Goal: Check status: Check status

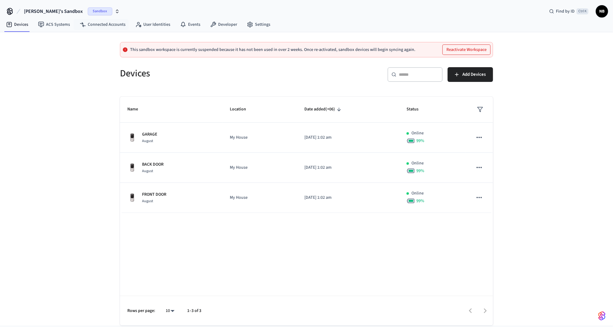
click at [88, 10] on span "Sandbox" at bounding box center [100, 11] width 25 height 8
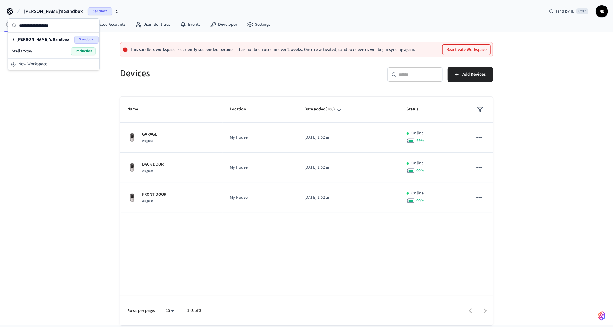
click at [69, 50] on div "StellarStay Production" at bounding box center [54, 51] width 84 height 8
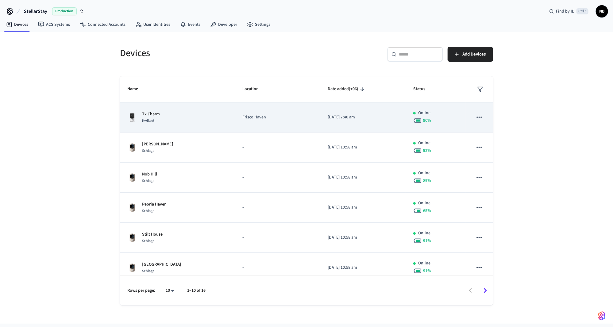
click at [150, 118] on span "Kwikset" at bounding box center [148, 120] width 12 height 5
click at [251, 113] on td "Frisco Haven" at bounding box center [277, 117] width 85 height 30
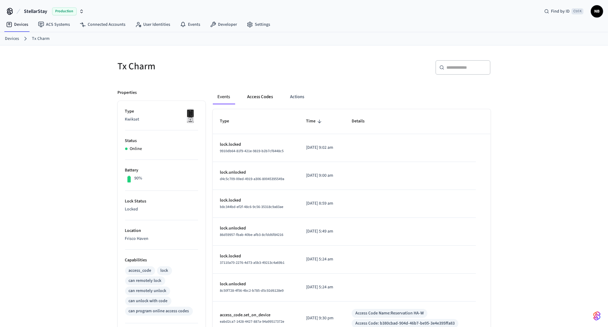
click at [266, 98] on button "Access Codes" at bounding box center [261, 97] width 36 height 15
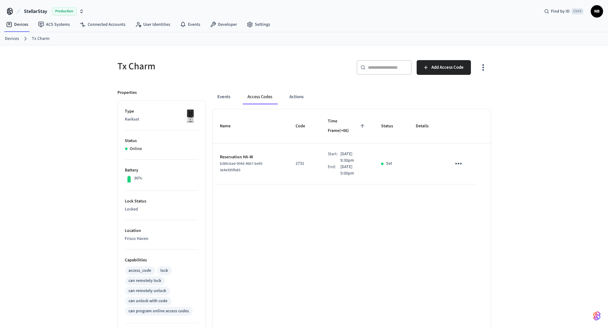
click at [597, 13] on span "NB" at bounding box center [597, 11] width 11 height 11
click at [458, 159] on icon "sticky table" at bounding box center [459, 164] width 10 height 10
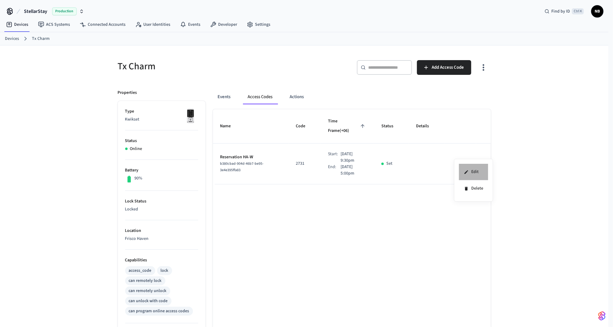
click at [479, 170] on li "Edit" at bounding box center [473, 172] width 29 height 17
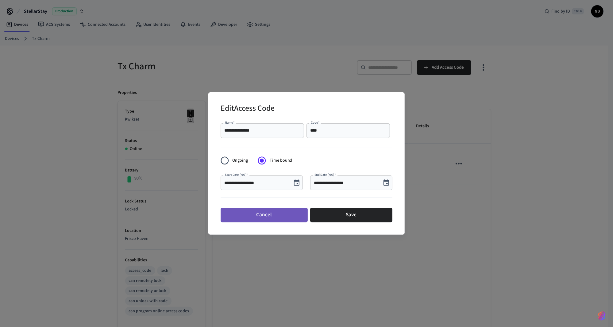
click at [259, 220] on button "Cancel" at bounding box center [264, 215] width 87 height 15
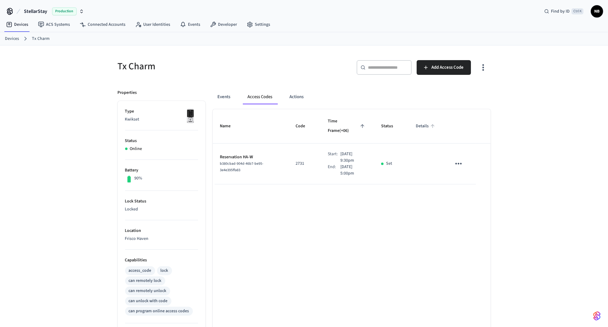
click at [422, 123] on span "Details" at bounding box center [426, 126] width 21 height 10
click at [303, 93] on button "Actions" at bounding box center [297, 97] width 24 height 15
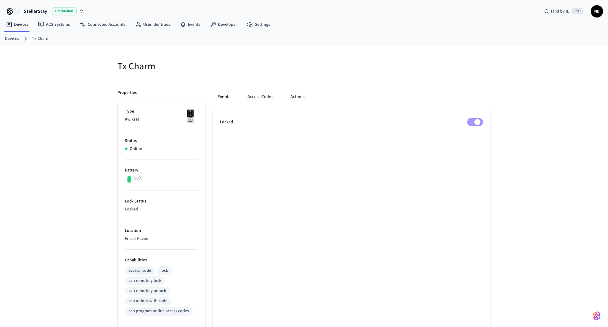
click at [225, 99] on button "Events" at bounding box center [224, 97] width 23 height 15
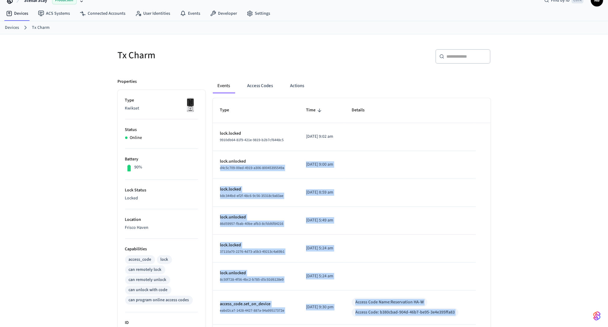
scroll to position [11, 0]
drag, startPoint x: 449, startPoint y: 277, endPoint x: 218, endPoint y: 132, distance: 272.7
click at [218, 132] on tbody "lock.locked 9910db64-81f9-421e-9819-b2b7cf6448c5 2025/08/15 at 9:02 am lock.unl…" at bounding box center [352, 272] width 278 height 298
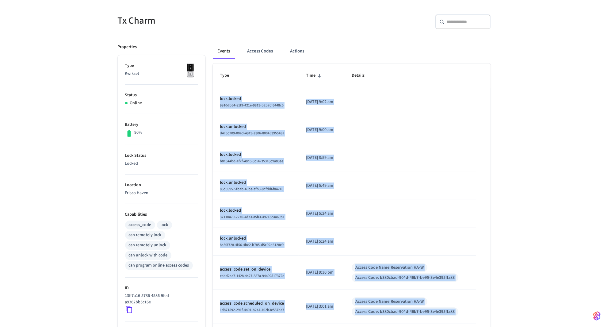
scroll to position [133, 0]
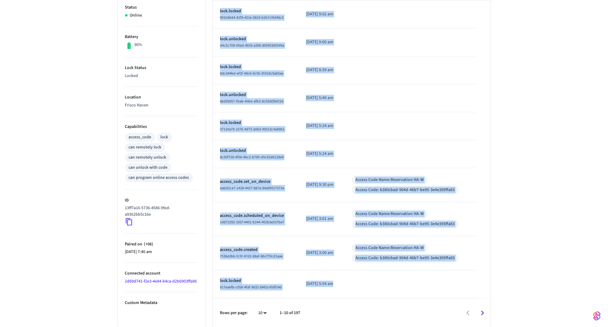
copy tbody "lock.locked 9910db64-81f9-421e-9819-b2b7cf6448c5 2025/08/15 at 9:02 am lock.unl…"
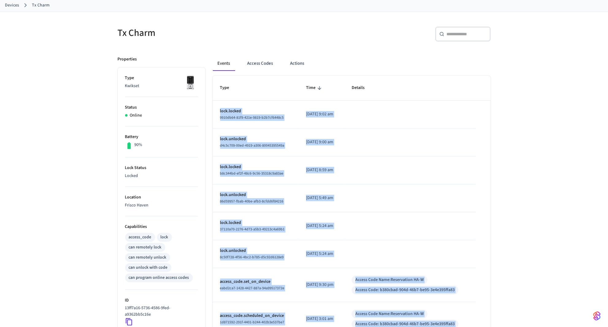
scroll to position [11, 0]
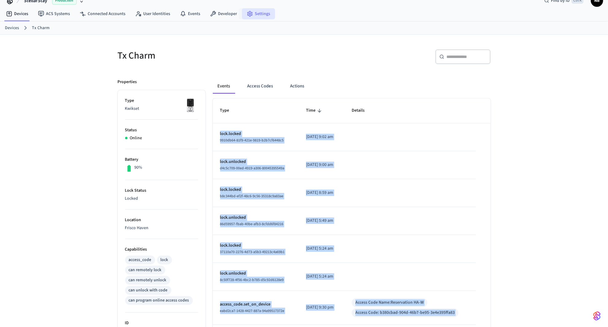
click at [255, 12] on link "Settings" at bounding box center [258, 13] width 33 height 11
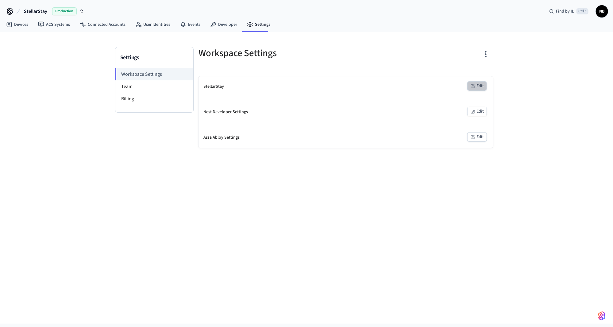
click at [479, 85] on button "Edit" at bounding box center [477, 86] width 20 height 10
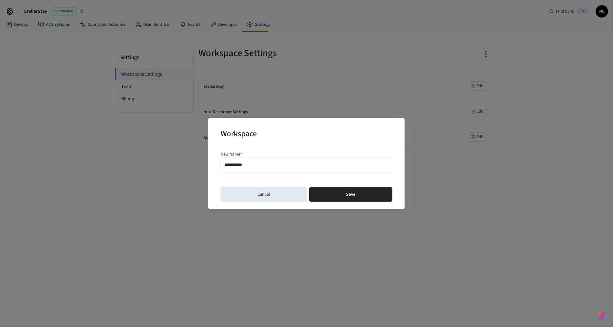
click at [349, 83] on div "**********" at bounding box center [306, 163] width 613 height 327
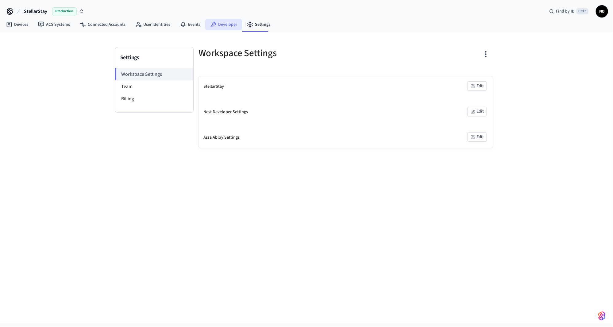
click at [230, 26] on link "Developer" at bounding box center [223, 24] width 37 height 11
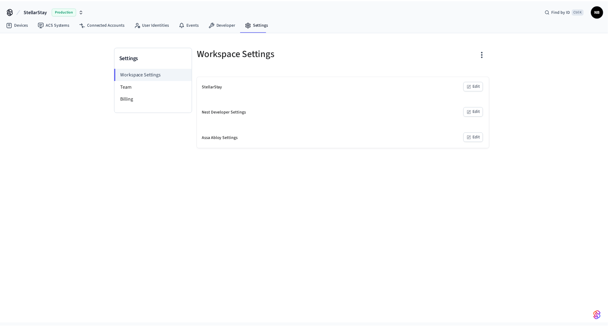
scroll to position [11, 0]
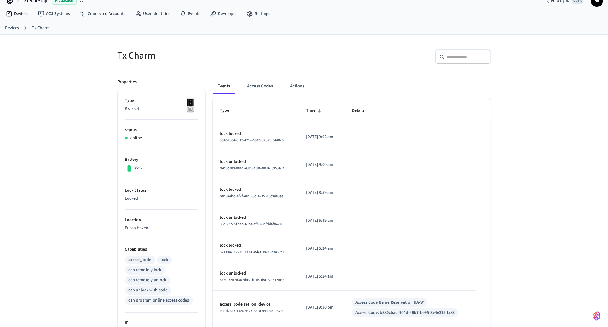
click at [223, 134] on p "lock.locked" at bounding box center [255, 134] width 71 height 6
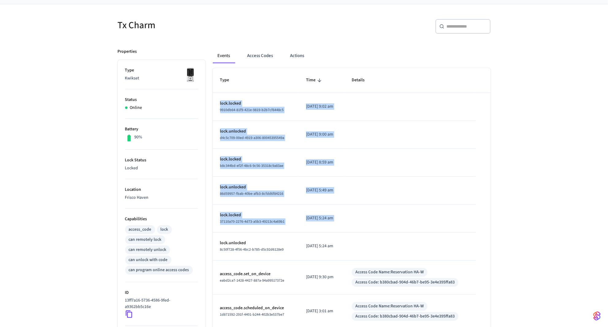
scroll to position [41, 0]
drag, startPoint x: 223, startPoint y: 134, endPoint x: 356, endPoint y: 194, distance: 145.4
click at [356, 194] on tbody "lock.locked 9910db64-81f9-421e-9819-b2b7cf6448c5 2025/08/15 at 9:02 am lock.unl…" at bounding box center [352, 242] width 278 height 298
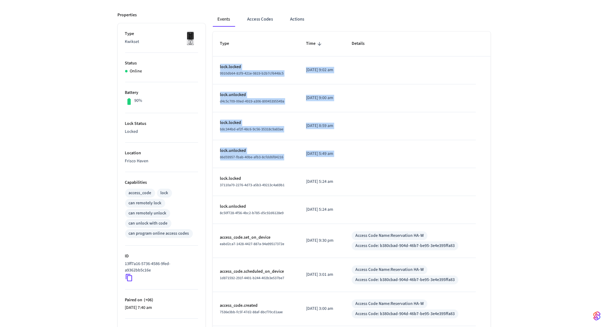
scroll to position [133, 0]
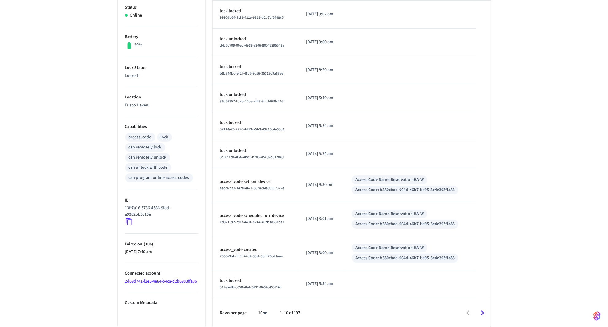
click at [336, 284] on p "[DATE] 5:54 am" at bounding box center [321, 284] width 31 height 6
drag, startPoint x: 336, startPoint y: 284, endPoint x: 338, endPoint y: 270, distance: 14.1
click at [338, 270] on td "[DATE] 5:54 am" at bounding box center [322, 284] width 46 height 28
click at [307, 253] on p "[DATE] 3:00 am" at bounding box center [321, 253] width 31 height 6
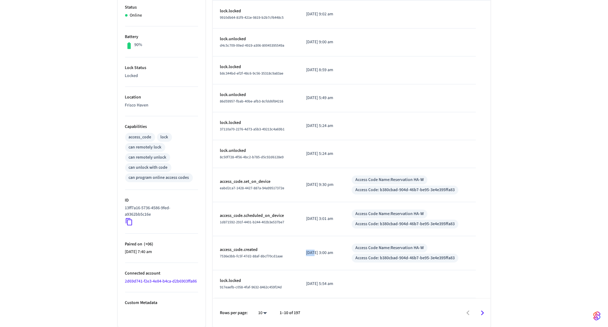
click at [307, 253] on p "[DATE] 3:00 am" at bounding box center [321, 253] width 31 height 6
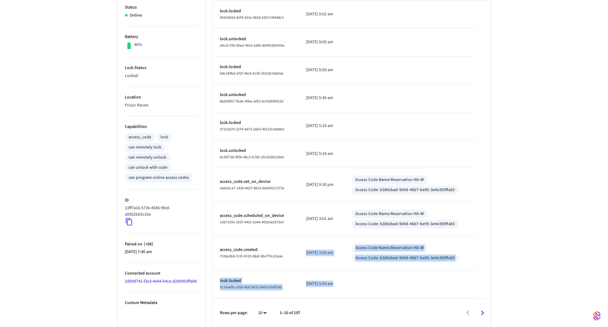
drag, startPoint x: 307, startPoint y: 253, endPoint x: 318, endPoint y: 274, distance: 23.9
click at [318, 273] on tbody "lock.locked 9910db64-81f9-421e-9819-b2b7cf6448c5 2025/08/15 at 9:02 am lock.unl…" at bounding box center [352, 150] width 278 height 298
click at [331, 254] on p "[DATE] 3:00 am" at bounding box center [321, 253] width 31 height 6
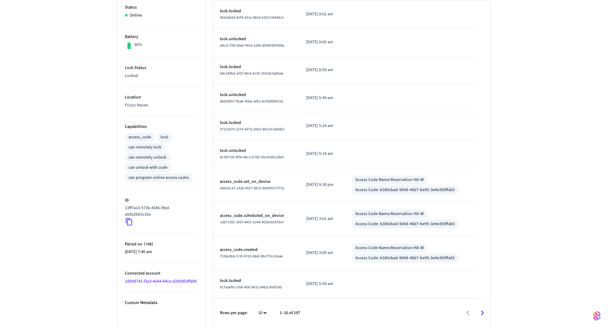
click at [331, 254] on p "[DATE] 3:00 am" at bounding box center [321, 253] width 31 height 6
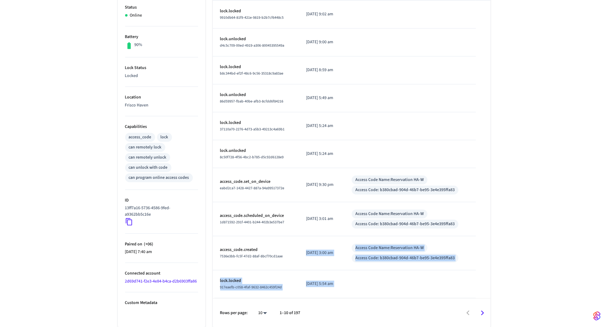
drag, startPoint x: 331, startPoint y: 254, endPoint x: 363, endPoint y: 278, distance: 39.9
click at [363, 277] on tbody "lock.locked 9910db64-81f9-421e-9819-b2b7cf6448c5 2025/08/15 at 9:02 am lock.unl…" at bounding box center [352, 150] width 278 height 298
click at [357, 289] on td "sticky table" at bounding box center [409, 284] width 131 height 28
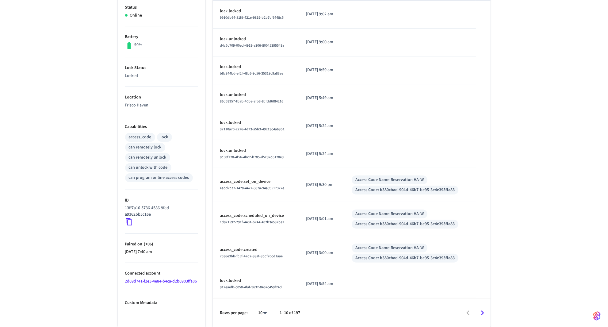
click at [258, 214] on p "access_code.scheduled_on_device" at bounding box center [255, 216] width 71 height 6
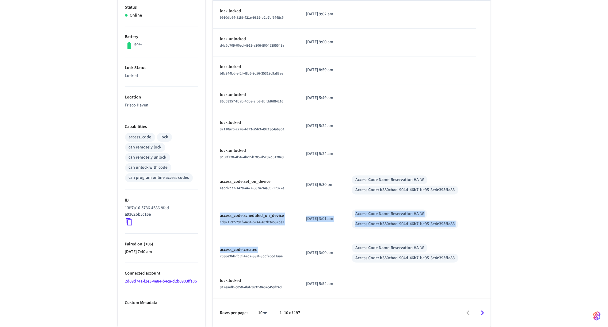
drag, startPoint x: 258, startPoint y: 214, endPoint x: 301, endPoint y: 253, distance: 57.5
click at [281, 248] on tbody "lock.locked 9910db64-81f9-421e-9819-b2b7cf6448c5 2025/08/15 at 9:02 am lock.unl…" at bounding box center [352, 150] width 278 height 298
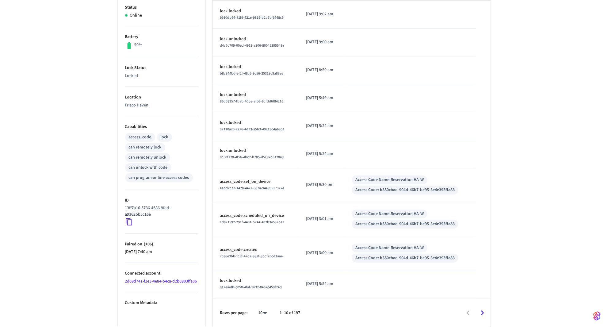
click at [336, 252] on p "[DATE] 3:00 am" at bounding box center [321, 253] width 31 height 6
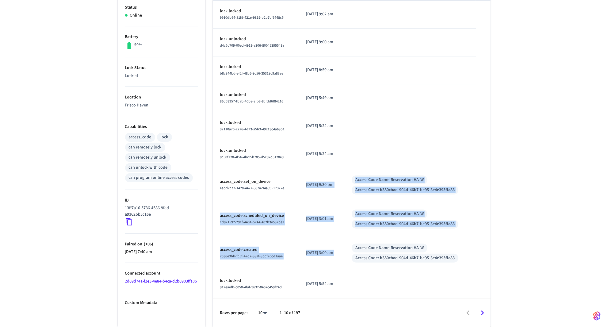
drag, startPoint x: 336, startPoint y: 252, endPoint x: 321, endPoint y: 182, distance: 72.2
click at [321, 182] on tbody "lock.locked 9910db64-81f9-421e-9819-b2b7cf6448c5 2025/08/15 at 9:02 am lock.unl…" at bounding box center [352, 150] width 278 height 298
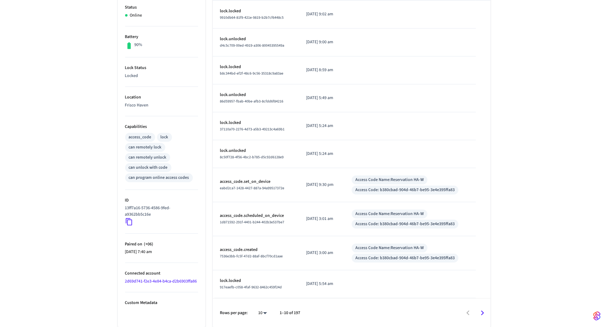
click at [129, 244] on p "Paired on ( +06 )" at bounding box center [161, 244] width 73 height 6
drag, startPoint x: 129, startPoint y: 244, endPoint x: 131, endPoint y: 248, distance: 5.2
click at [131, 248] on li "Paired on ( +06 ) 2025/07/05 at 7:40 am" at bounding box center [161, 248] width 73 height 29
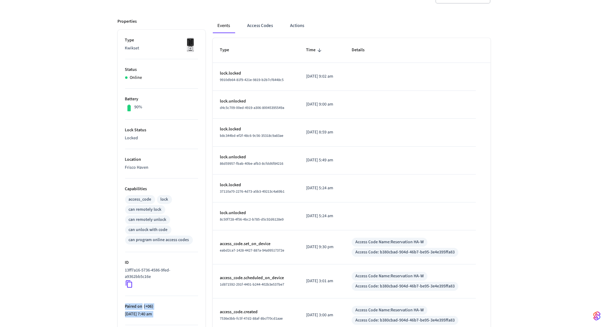
scroll to position [0, 0]
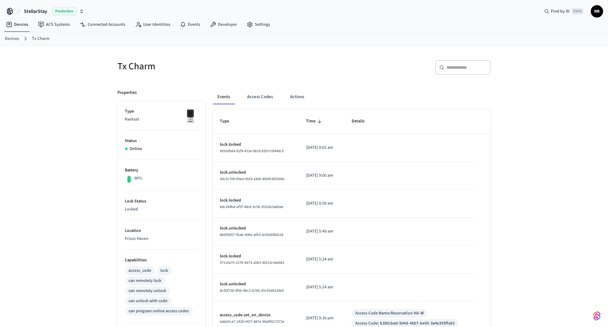
click at [331, 57] on div "​ ​" at bounding box center [396, 66] width 190 height 27
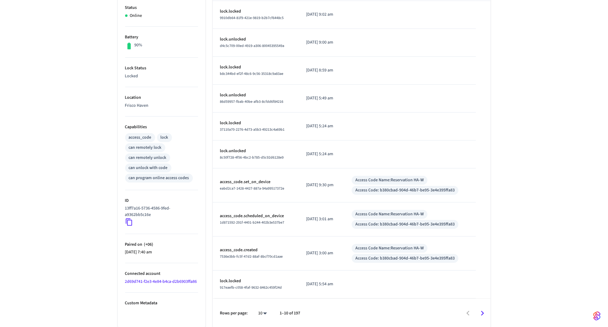
scroll to position [133, 0]
click at [363, 119] on td "sticky table" at bounding box center [409, 126] width 131 height 28
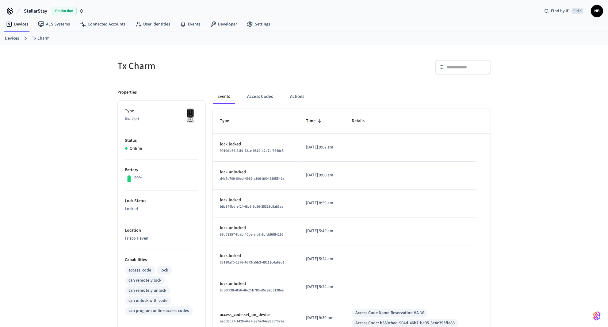
scroll to position [0, 0]
click at [598, 11] on span "NB" at bounding box center [597, 11] width 11 height 11
click at [519, 41] on span "NB" at bounding box center [522, 37] width 17 height 17
click at [549, 36] on h4 "Nurlan Bayaman" at bounding box center [566, 31] width 58 height 10
drag, startPoint x: 225, startPoint y: 124, endPoint x: 356, endPoint y: 129, distance: 131.4
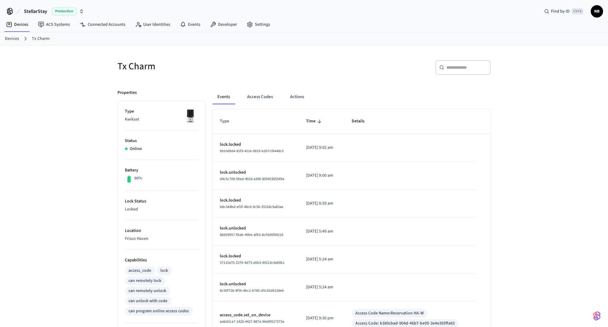
click at [361, 129] on tr "Type Time Details" at bounding box center [352, 121] width 278 height 25
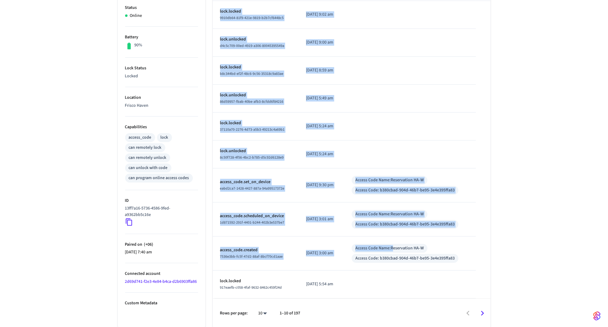
scroll to position [133, 0]
drag, startPoint x: 217, startPoint y: 117, endPoint x: 471, endPoint y: 259, distance: 291.0
click at [471, 259] on table "Type Time Details lock.locked 9910db64-81f9-421e-9819-b2b7cf6448c5 2025/08/15 a…" at bounding box center [352, 137] width 278 height 322
copy table "lock.locked 9910db64-81f9-421e-9819-b2b7cf6448c5 2025/08/15 at 9:02 am lock.unl…"
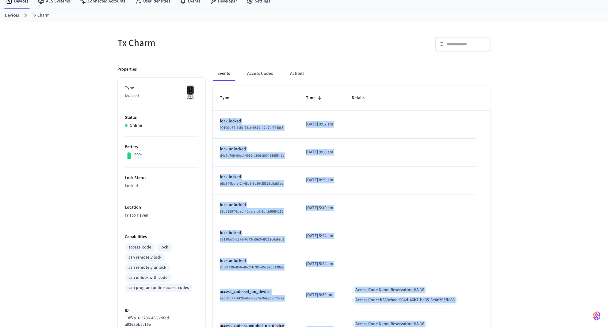
scroll to position [0, 0]
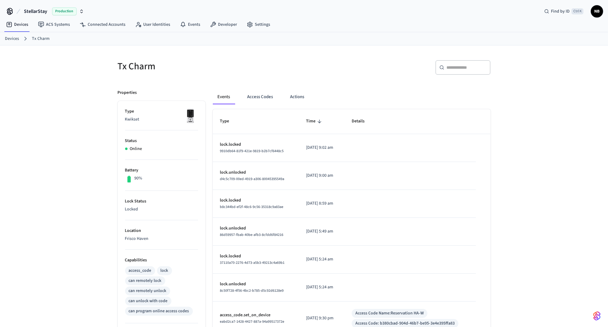
click at [535, 159] on div "Tx Charm ​ ​ Properties Type Kwikset Status Online Battery 90% Lock Status Lock…" at bounding box center [304, 253] width 608 height 416
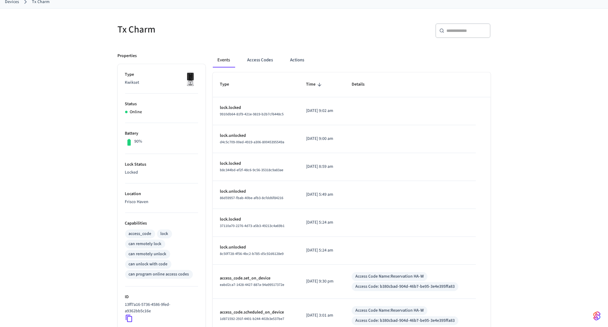
scroll to position [31, 0]
